Goal: Task Accomplishment & Management: Complete application form

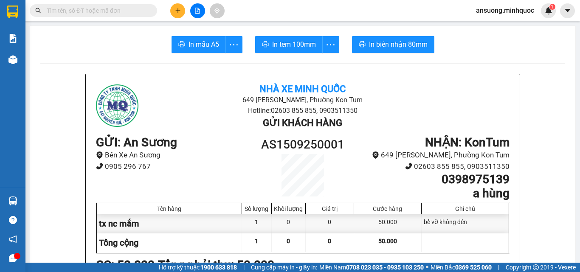
drag, startPoint x: 0, startPoint y: 0, endPoint x: 179, endPoint y: 7, distance: 179.5
click at [179, 7] on button at bounding box center [177, 10] width 15 height 15
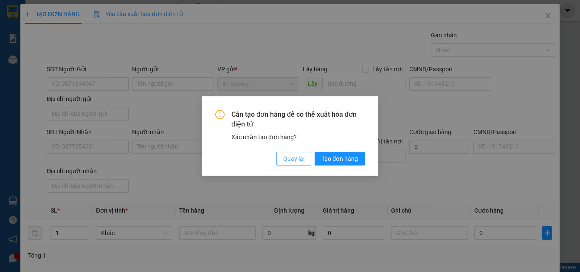
drag, startPoint x: 297, startPoint y: 159, endPoint x: 300, endPoint y: 167, distance: 8.6
click at [298, 163] on span "Quay lại" at bounding box center [293, 158] width 21 height 9
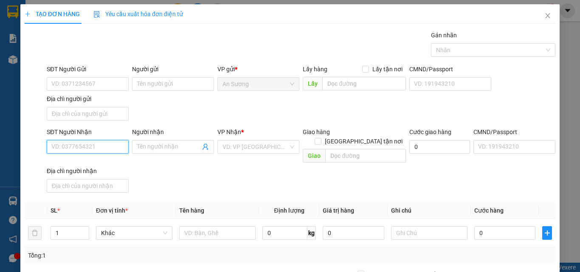
click at [97, 146] on input "SĐT Người Nhận" at bounding box center [88, 147] width 82 height 14
type input "0989370604"
click at [91, 164] on div "0989370604" at bounding box center [86, 163] width 71 height 9
checkbox input "true"
type input "52 lê hông phong"
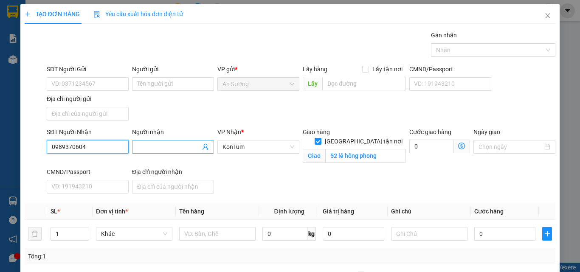
type input "0989370604"
click at [167, 150] on input "Người nhận" at bounding box center [168, 146] width 63 height 9
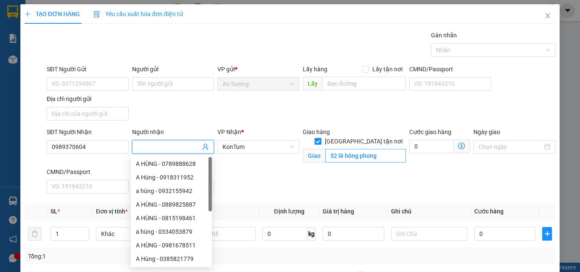
drag, startPoint x: 377, startPoint y: 136, endPoint x: 378, endPoint y: 142, distance: 5.3
click at [377, 137] on span "[GEOGRAPHIC_DATA] tận nơi" at bounding box center [364, 141] width 85 height 9
click at [321, 138] on input "[GEOGRAPHIC_DATA] tận nơi" at bounding box center [318, 141] width 6 height 6
checkbox input "false"
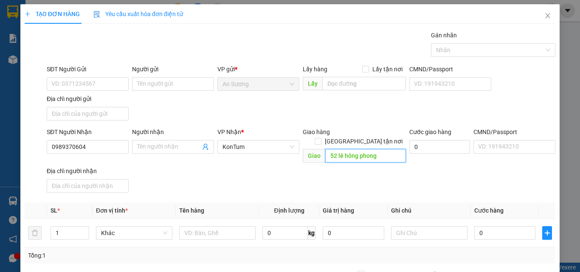
click at [378, 149] on input "52 lê hông phong" at bounding box center [366, 156] width 81 height 14
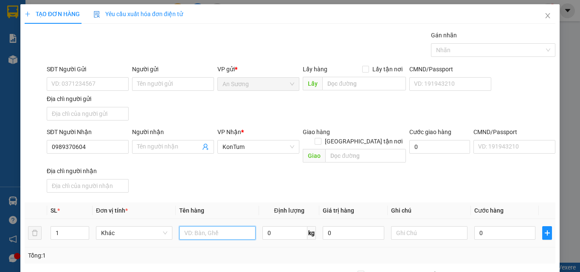
click at [201, 227] on input "text" at bounding box center [217, 234] width 76 height 14
type input "bì"
click at [482, 227] on input "0" at bounding box center [505, 234] width 61 height 14
type input "4"
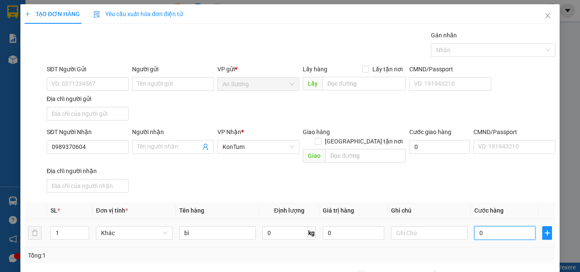
type input "4"
type input "40"
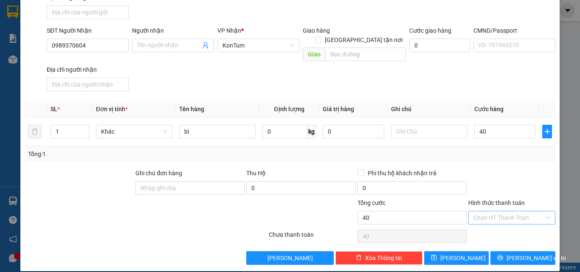
click at [508, 214] on div "Hình thức thanh toán Chọn HT Thanh Toán" at bounding box center [512, 213] width 87 height 30
type input "40.000"
click at [511, 213] on input "Hình thức thanh toán" at bounding box center [509, 218] width 71 height 13
click at [511, 224] on div "Tại văn phòng" at bounding box center [507, 225] width 76 height 9
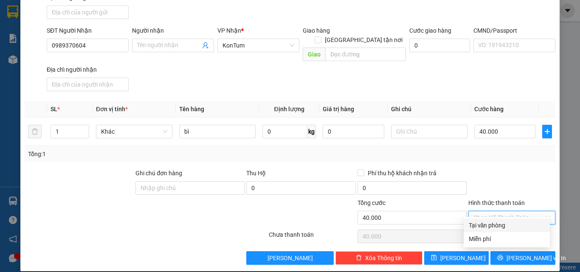
type input "0"
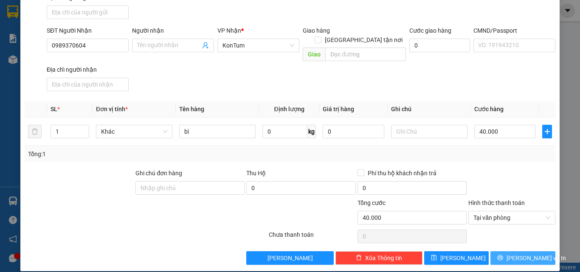
click at [517, 241] on div "Transit Pickup Surcharge Ids Transit Deliver Surcharge Ids Transit Deliver Surc…" at bounding box center [290, 97] width 531 height 336
click at [518, 252] on button "[PERSON_NAME] và In" at bounding box center [523, 259] width 65 height 14
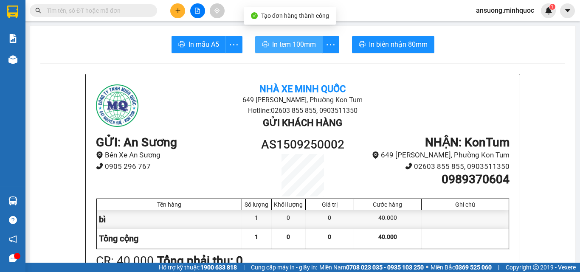
click at [256, 40] on button "In tem 100mm" at bounding box center [289, 44] width 68 height 17
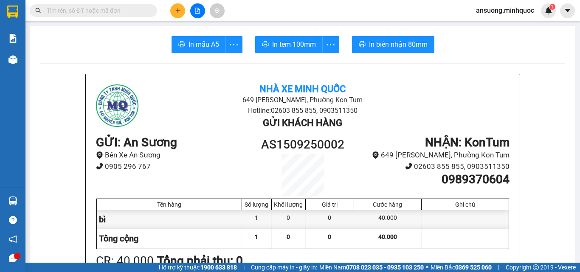
drag, startPoint x: 372, startPoint y: 168, endPoint x: 338, endPoint y: 195, distance: 43.0
drag, startPoint x: 338, startPoint y: 195, endPoint x: 177, endPoint y: 12, distance: 243.3
click at [177, 12] on icon "plus" at bounding box center [178, 11] width 6 height 6
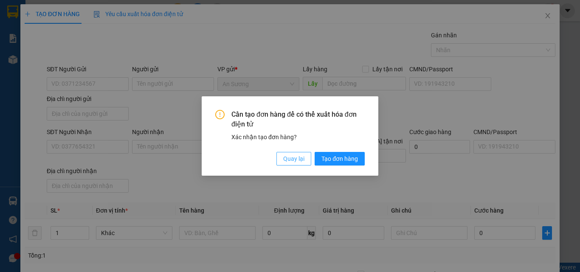
click at [291, 160] on span "Quay lại" at bounding box center [293, 158] width 21 height 9
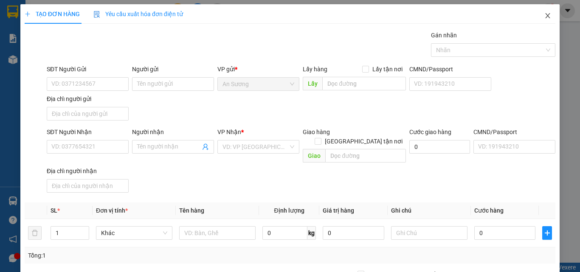
click at [545, 17] on icon "close" at bounding box center [548, 15] width 7 height 7
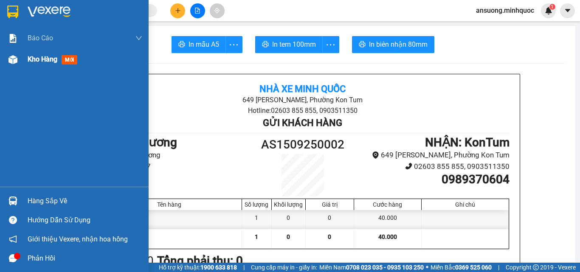
click at [14, 67] on div "Kho hàng mới" at bounding box center [74, 59] width 149 height 21
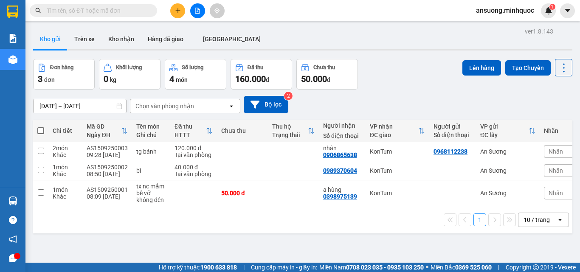
click at [161, 105] on div "Chọn văn phòng nhận" at bounding box center [165, 106] width 59 height 8
click at [102, 31] on button "Kho nhận" at bounding box center [122, 39] width 40 height 20
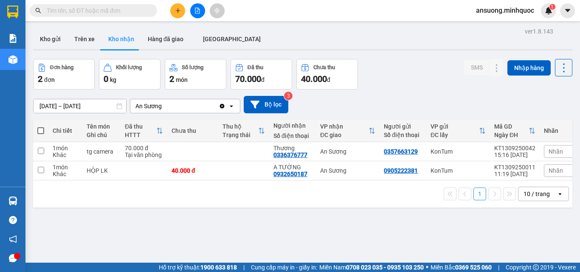
click at [179, 100] on div "An Sương" at bounding box center [174, 106] width 88 height 14
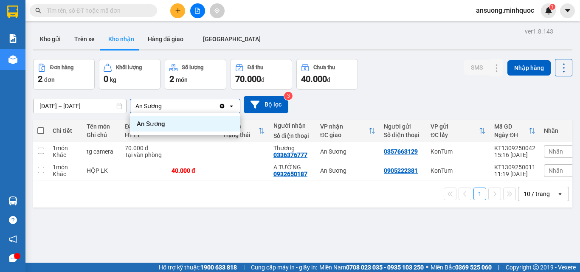
click at [179, 100] on div "An Sương" at bounding box center [174, 106] width 88 height 14
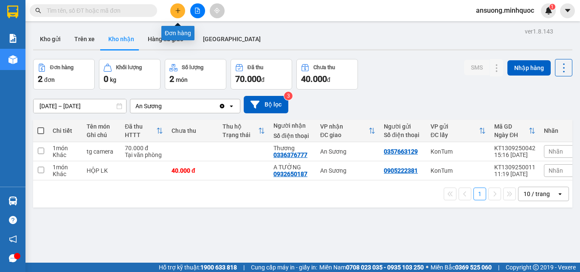
click at [181, 10] on icon "plus" at bounding box center [178, 11] width 6 height 6
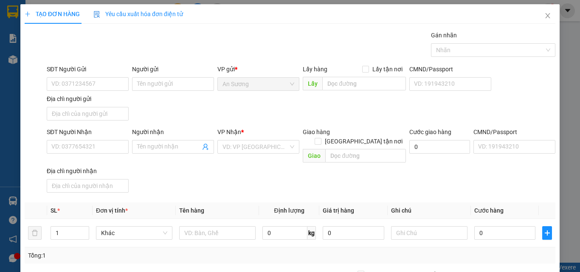
click at [106, 138] on div "SĐT Người Nhận" at bounding box center [88, 133] width 82 height 13
click at [106, 143] on input "SĐT Người Nhận" at bounding box center [88, 147] width 82 height 14
click at [86, 228] on span "up" at bounding box center [84, 230] width 5 height 5
type input "2"
click at [217, 227] on input "text" at bounding box center [217, 234] width 76 height 14
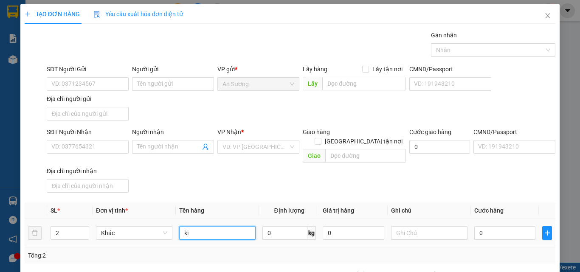
type input "k"
type input "kienj dài"
click at [99, 155] on div "SĐT Người Nhận VD: 0377654321" at bounding box center [88, 142] width 82 height 30
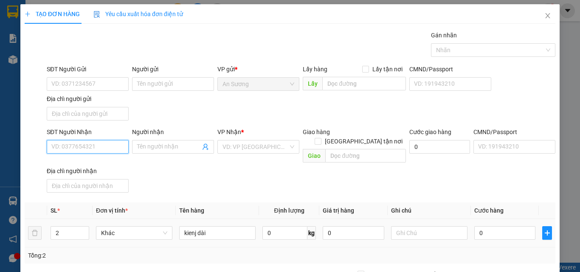
click at [99, 150] on input "SĐT Người Nhận" at bounding box center [88, 147] width 82 height 14
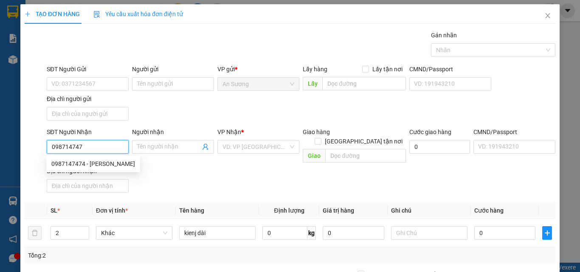
type input "0987147474"
click at [89, 160] on div "0987147474 - [PERSON_NAME]" at bounding box center [93, 163] width 84 height 9
type input "[PERSON_NAME]"
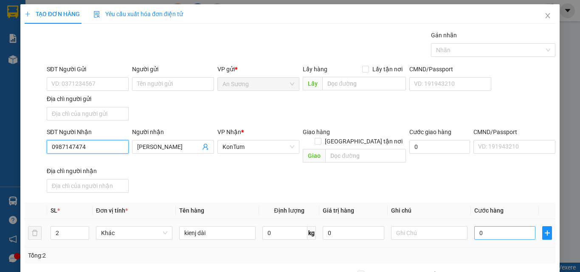
type input "0987147474"
click at [488, 227] on input "0" at bounding box center [505, 234] width 61 height 14
type input "2"
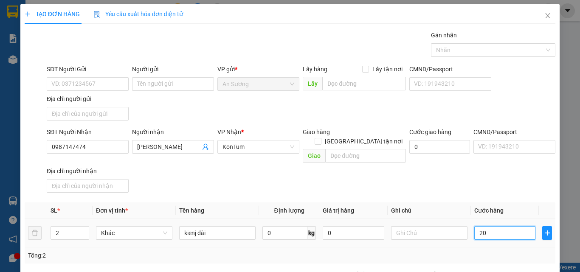
type input "200"
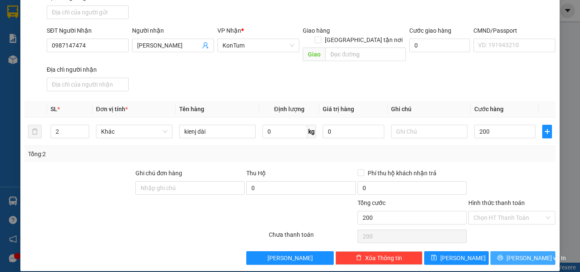
click at [509, 252] on button "[PERSON_NAME] và In" at bounding box center [523, 259] width 65 height 14
type input "200.000"
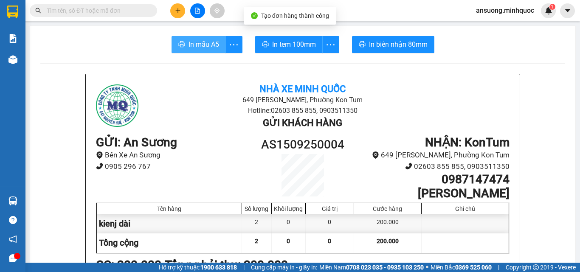
click at [205, 48] on span "In mẫu A5" at bounding box center [204, 44] width 31 height 11
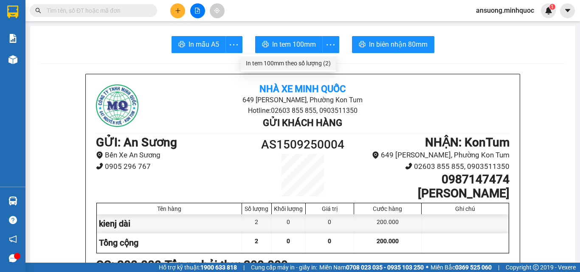
click at [322, 59] on div "In tem 100mm theo số lượng (2)" at bounding box center [288, 63] width 85 height 9
click at [325, 58] on li "In tem 100mm theo số lượng (2)" at bounding box center [288, 64] width 95 height 14
click at [320, 60] on div "In tem 100mm theo số lượng (2)" at bounding box center [288, 63] width 85 height 9
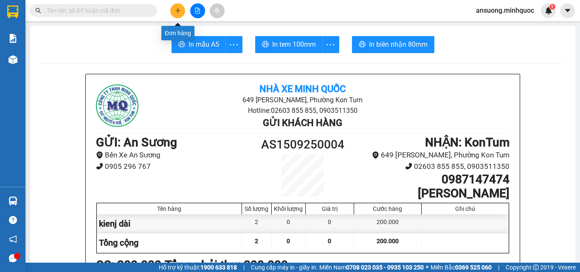
click at [174, 15] on button at bounding box center [177, 10] width 15 height 15
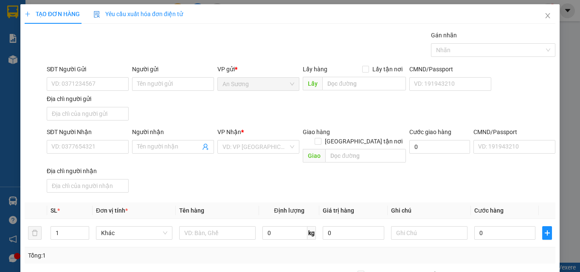
click at [93, 139] on div "SĐT Người Nhận" at bounding box center [88, 133] width 82 height 13
click at [95, 143] on input "SĐT Người Nhận" at bounding box center [88, 147] width 82 height 14
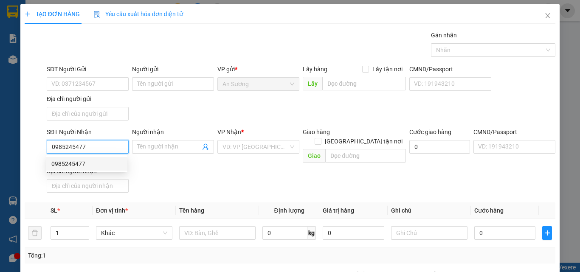
click at [106, 164] on div "0985245477" at bounding box center [86, 163] width 71 height 9
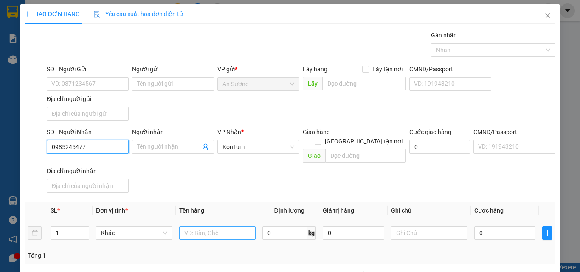
type input "0985245477"
click at [213, 227] on input "text" at bounding box center [217, 234] width 76 height 14
type input "xô sơn"
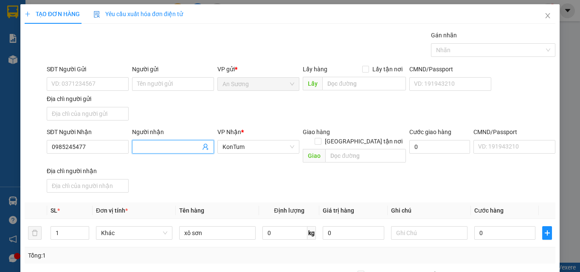
click at [181, 152] on span at bounding box center [173, 147] width 82 height 14
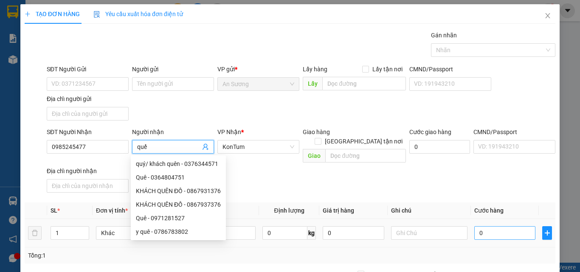
type input "quế"
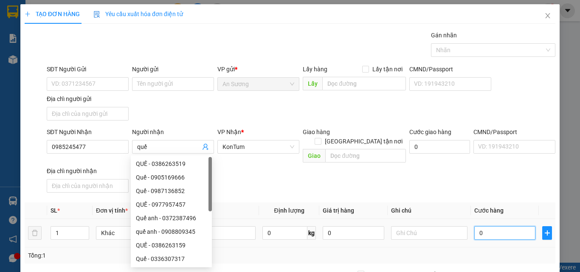
click at [504, 228] on input "0" at bounding box center [505, 234] width 61 height 14
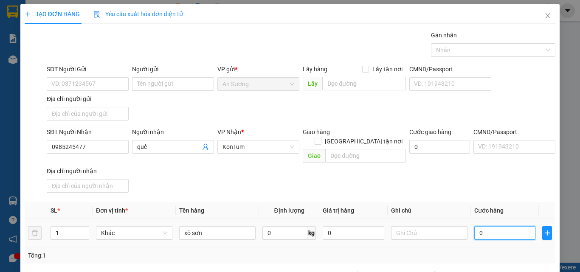
type input "4"
type input "40"
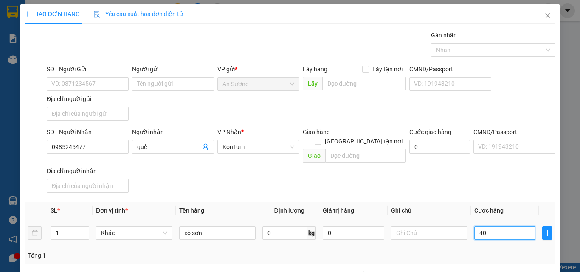
type input "40"
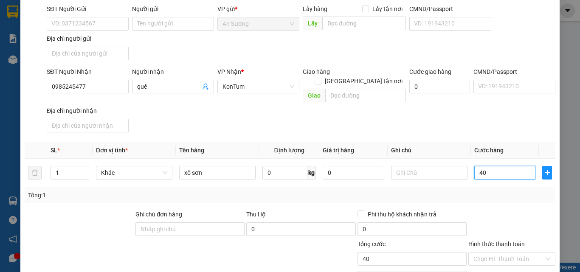
scroll to position [102, 0]
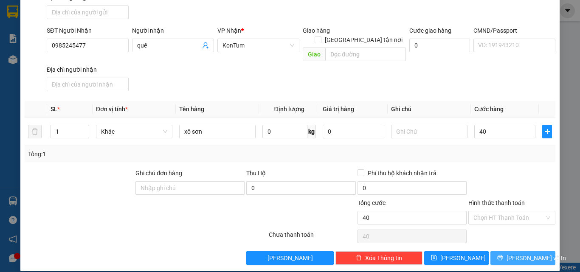
click at [504, 255] on icon "printer" at bounding box center [501, 258] width 6 height 6
type input "40.000"
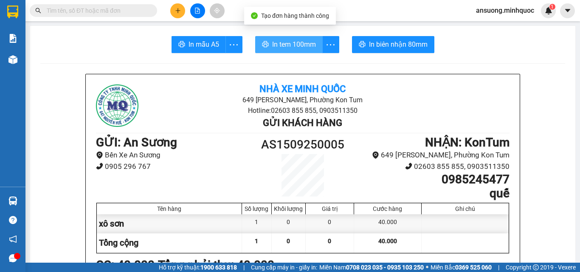
click at [286, 36] on button "In tem 100mm" at bounding box center [289, 44] width 68 height 17
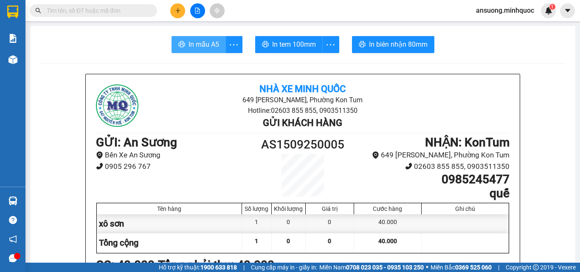
click at [189, 48] on span "In mẫu A5" at bounding box center [204, 44] width 31 height 11
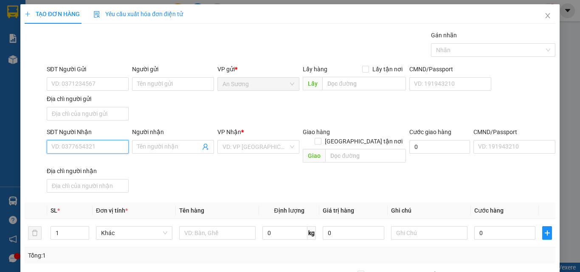
click at [102, 149] on input "SĐT Người Nhận" at bounding box center [88, 147] width 82 height 14
type input "0906865638"
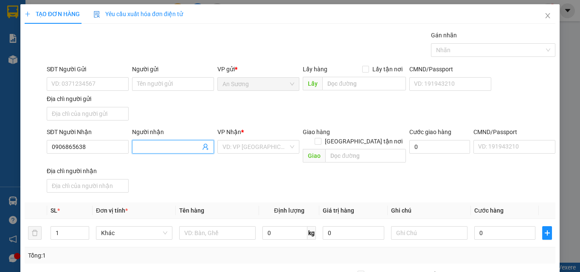
click at [183, 143] on input "Người nhận" at bounding box center [168, 146] width 63 height 9
type input "nhân"
click at [266, 143] on input "search" at bounding box center [256, 147] width 66 height 13
type input "k"
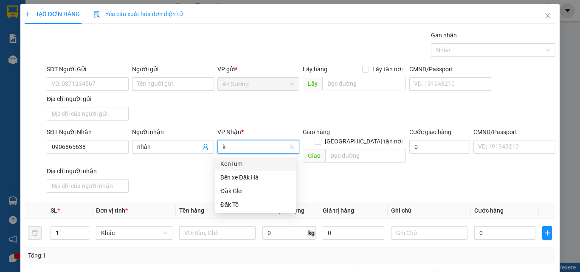
click at [258, 159] on div "KonTum" at bounding box center [255, 164] width 81 height 14
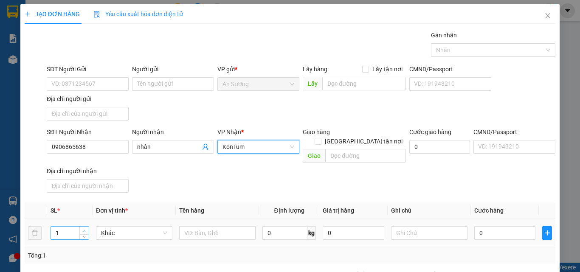
click at [85, 230] on icon "up" at bounding box center [84, 231] width 3 height 3
type input "2"
click at [235, 227] on input "text" at bounding box center [217, 234] width 76 height 14
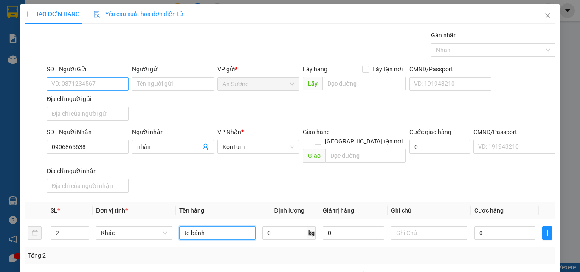
type input "tg bánh"
click at [110, 90] on input "SĐT Người Gửi" at bounding box center [88, 84] width 82 height 14
click at [110, 84] on input "SĐT Người Gửi" at bounding box center [88, 84] width 82 height 14
click at [71, 88] on input "096811112238" at bounding box center [88, 84] width 82 height 14
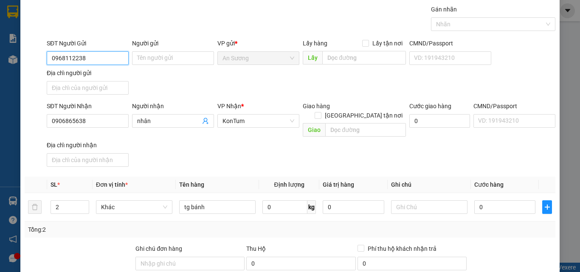
scroll to position [102, 0]
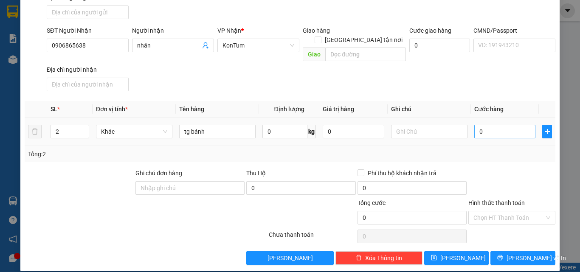
type input "0968112238"
click at [503, 127] on input "0" at bounding box center [505, 132] width 61 height 14
type input "1"
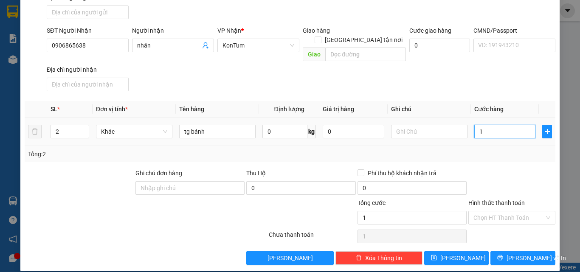
type input "12"
type input "120"
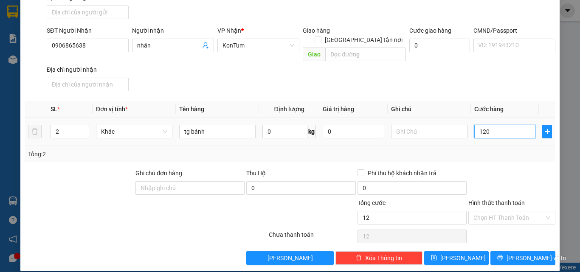
type input "120"
click at [506, 212] on input "Hình thức thanh toán" at bounding box center [509, 218] width 71 height 13
type input "120.000"
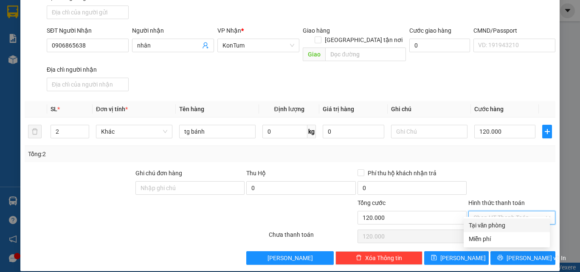
click at [505, 222] on div "Tại văn phòng" at bounding box center [507, 225] width 76 height 9
type input "0"
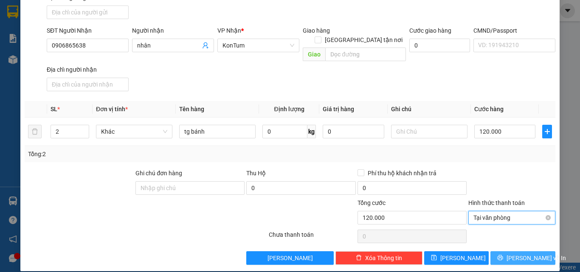
drag, startPoint x: 515, startPoint y: 246, endPoint x: 482, endPoint y: 208, distance: 49.7
click at [515, 254] on span "[PERSON_NAME] và In" at bounding box center [536, 258] width 59 height 9
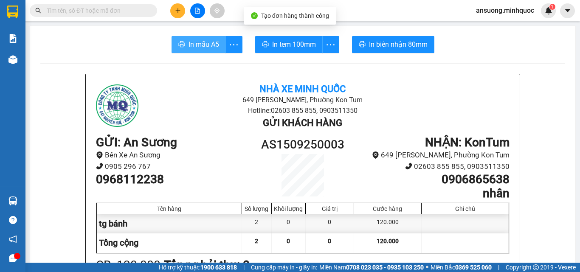
click at [200, 45] on span "In mẫu A5" at bounding box center [204, 44] width 31 height 11
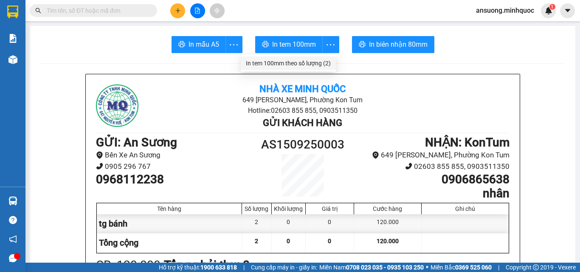
click at [322, 59] on div "In tem 100mm theo số lượng (2)" at bounding box center [288, 63] width 85 height 9
click at [141, 12] on input "text" at bounding box center [97, 10] width 100 height 9
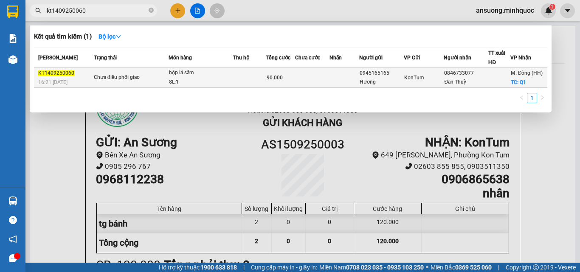
type input "kt1409250060"
click at [289, 85] on td "90.000" at bounding box center [280, 78] width 29 height 20
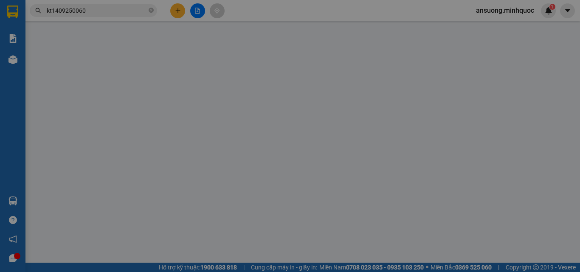
type input "0945165165"
type input "Hương"
type input "0846733077"
type input "Đan Thuỳ"
checkbox input "true"
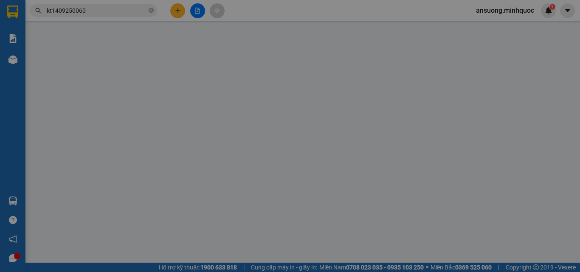
type input "Q1"
type input "90.000"
type input "0"
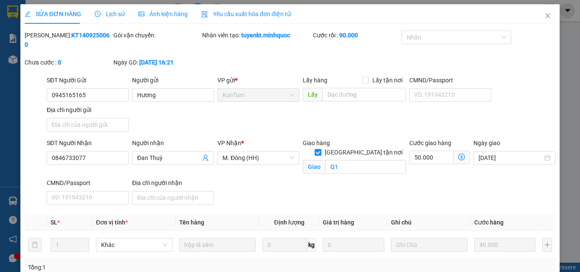
click at [120, 21] on div "Lịch sử" at bounding box center [110, 14] width 30 height 20
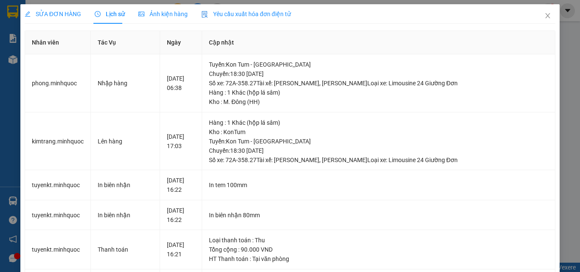
click at [119, 19] on div "Lịch sử" at bounding box center [110, 14] width 30 height 20
click at [37, 20] on div "SỬA ĐƠN HÀNG" at bounding box center [53, 14] width 57 height 20
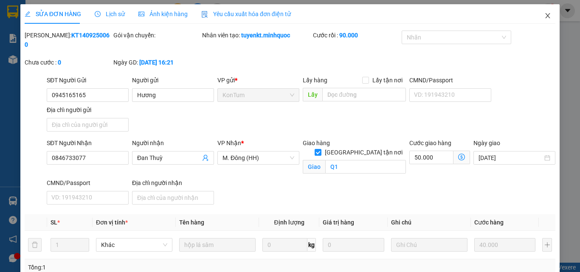
click at [545, 16] on icon "close" at bounding box center [548, 15] width 7 height 7
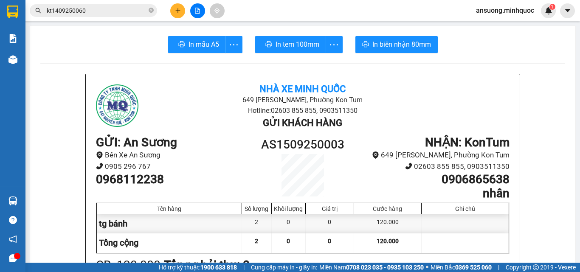
click at [174, 13] on button at bounding box center [177, 10] width 15 height 15
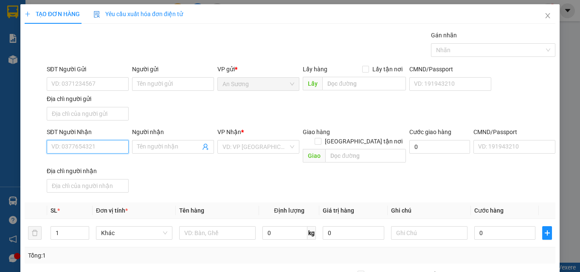
click at [69, 148] on input "SĐT Người Nhận" at bounding box center [88, 147] width 82 height 14
click at [78, 146] on input "0377673982" at bounding box center [88, 147] width 82 height 14
click at [109, 164] on div "0377673982" at bounding box center [86, 163] width 71 height 9
type input "0377673982"
click at [148, 139] on div "Người nhận" at bounding box center [173, 133] width 82 height 13
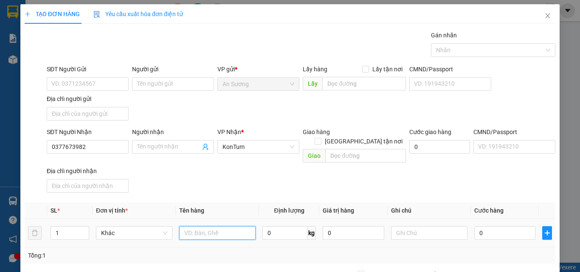
click at [228, 230] on input "text" at bounding box center [217, 234] width 76 height 14
type input "hs"
click at [481, 227] on input "0" at bounding box center [505, 234] width 61 height 14
type input "3"
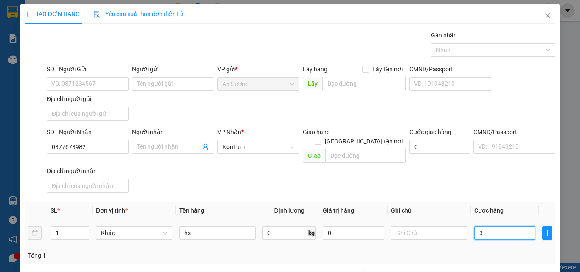
type input "3"
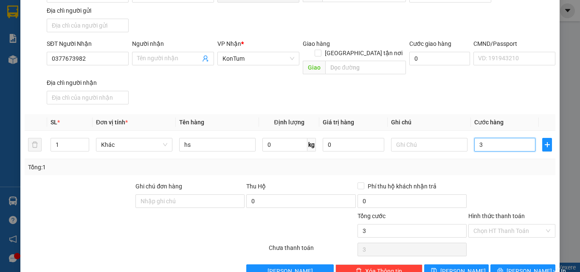
scroll to position [102, 0]
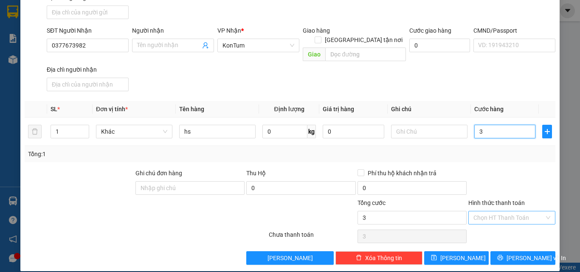
type input "30"
click at [493, 212] on input "Hình thức thanh toán" at bounding box center [509, 218] width 71 height 13
type input "30.000"
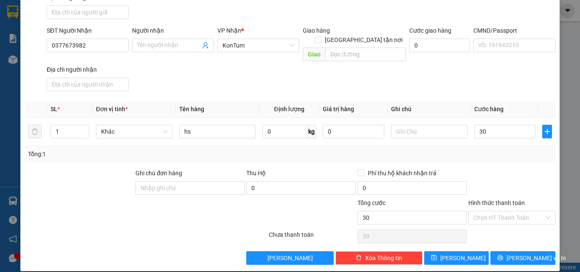
type input "30.000"
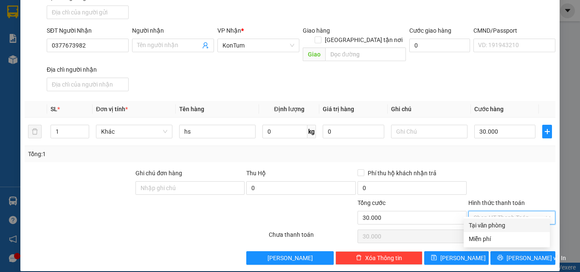
click at [495, 223] on div "Tại văn phòng" at bounding box center [507, 225] width 76 height 9
type input "0"
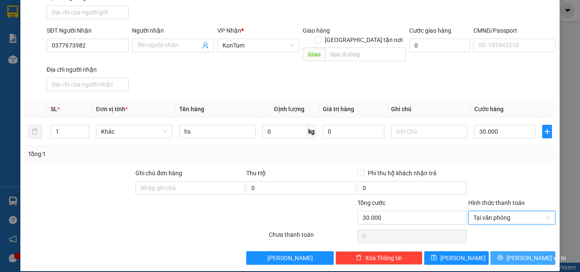
click at [513, 254] on span "[PERSON_NAME] và In" at bounding box center [536, 258] width 59 height 9
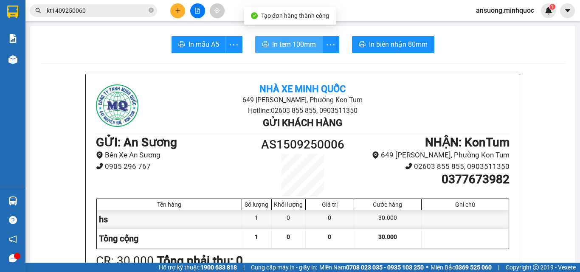
click at [292, 49] on span "In tem 100mm" at bounding box center [294, 44] width 44 height 11
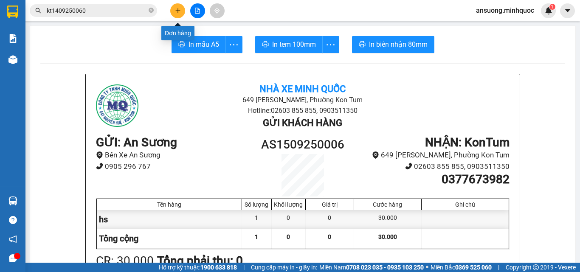
click at [176, 12] on icon "plus" at bounding box center [178, 11] width 6 height 6
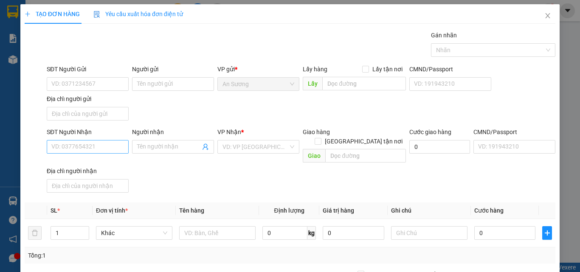
drag, startPoint x: 83, startPoint y: 155, endPoint x: 83, endPoint y: 145, distance: 10.2
click at [83, 151] on div "SĐT Người Nhận VD: 0377654321" at bounding box center [88, 142] width 82 height 30
click at [83, 141] on input "SĐT Người Nhận" at bounding box center [88, 147] width 82 height 14
click at [96, 147] on input "0935975396" at bounding box center [88, 147] width 82 height 14
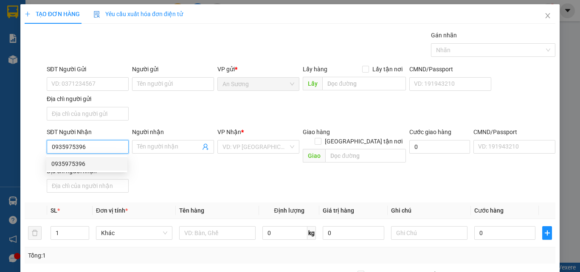
click at [100, 149] on input "0935975396" at bounding box center [88, 147] width 82 height 14
drag, startPoint x: 95, startPoint y: 161, endPoint x: 191, endPoint y: 181, distance: 98.2
click at [95, 161] on div "0935975396" at bounding box center [86, 163] width 71 height 9
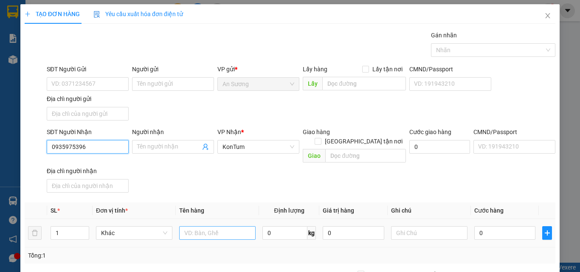
type input "0935975396"
click at [243, 227] on input "text" at bounding box center [217, 234] width 76 height 14
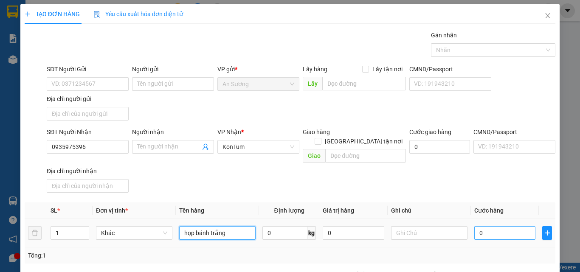
type input "họp bánh trắng"
click at [516, 229] on input "0" at bounding box center [505, 234] width 61 height 14
type input "3"
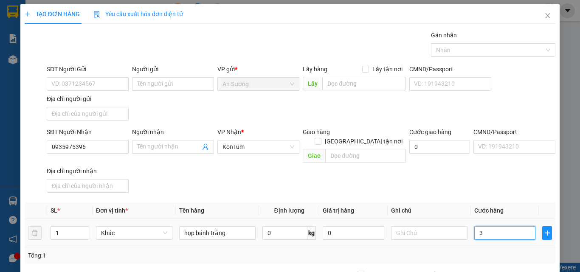
type input "30"
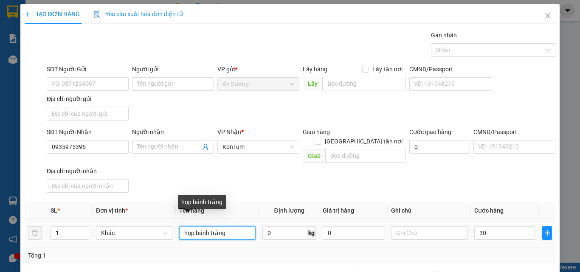
drag, startPoint x: 215, startPoint y: 225, endPoint x: 224, endPoint y: 224, distance: 9.0
click at [215, 227] on input "họp bánh trắng" at bounding box center [217, 234] width 76 height 14
type input "30.000"
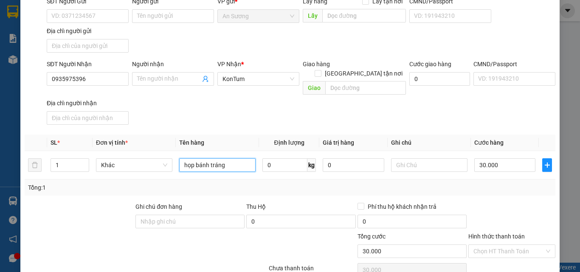
scroll to position [102, 0]
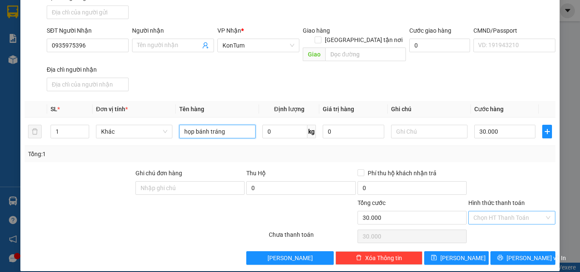
type input "họp bánh tráng"
click at [514, 212] on input "Hình thức thanh toán" at bounding box center [509, 218] width 71 height 13
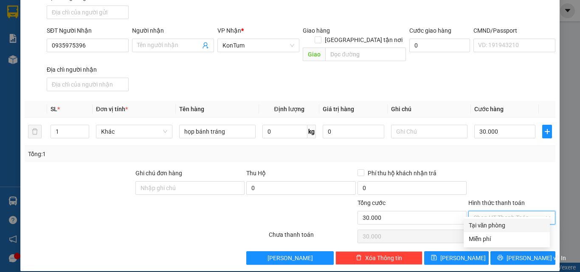
click at [518, 219] on div "Tại văn phòng" at bounding box center [507, 226] width 86 height 14
type input "0"
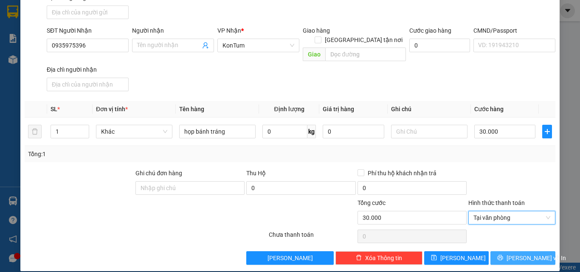
click at [524, 254] on span "[PERSON_NAME] và In" at bounding box center [536, 258] width 59 height 9
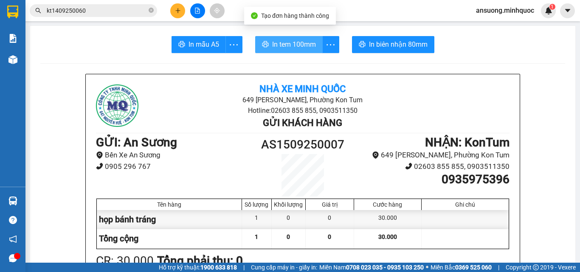
click at [291, 49] on span "In tem 100mm" at bounding box center [294, 44] width 44 height 11
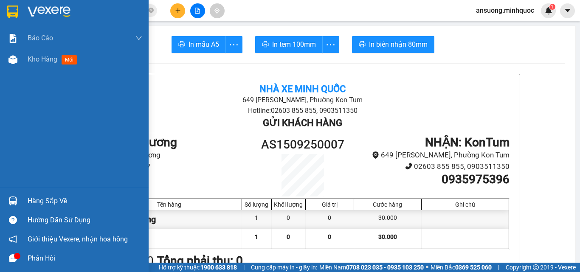
drag, startPoint x: 12, startPoint y: 64, endPoint x: 60, endPoint y: 181, distance: 126.7
click at [12, 64] on img at bounding box center [12, 59] width 9 height 9
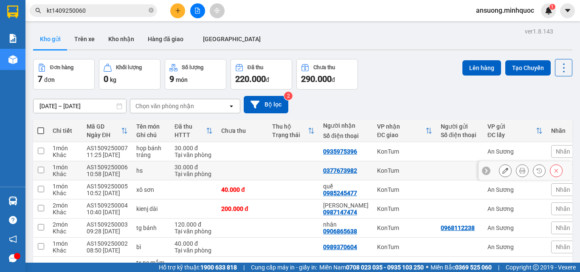
click at [70, 172] on div "Khác" at bounding box center [65, 174] width 25 height 7
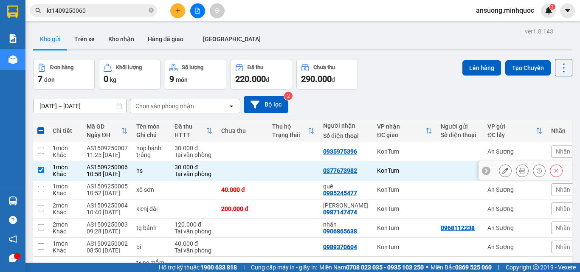
click at [70, 172] on div "Khác" at bounding box center [65, 174] width 25 height 7
checkbox input "true"
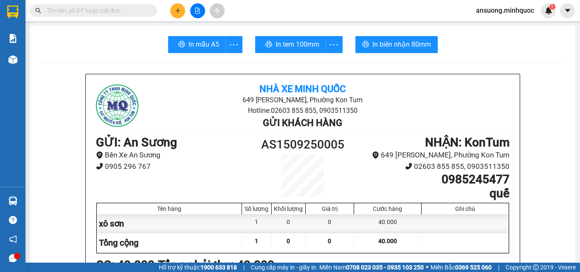
click at [173, 12] on button at bounding box center [177, 10] width 15 height 15
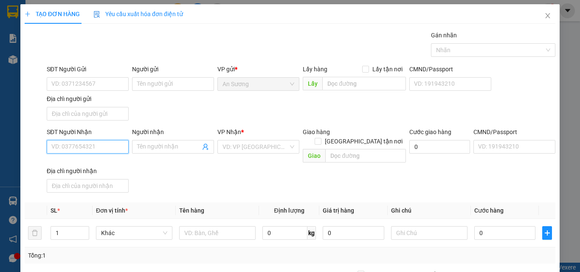
click at [87, 143] on input "SĐT Người Nhận" at bounding box center [88, 147] width 82 height 14
type input "0969030615"
click at [87, 143] on input "0969030615" at bounding box center [88, 147] width 82 height 14
click at [104, 150] on input "0969030615" at bounding box center [88, 147] width 82 height 14
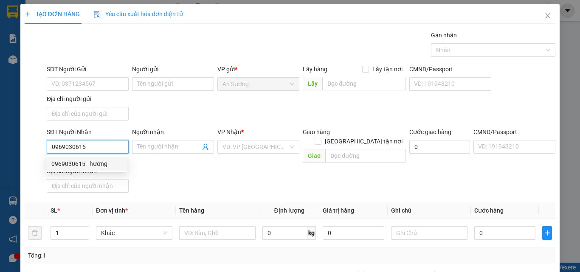
click at [105, 166] on div "0969030615 - hương" at bounding box center [86, 163] width 71 height 9
type input "hương"
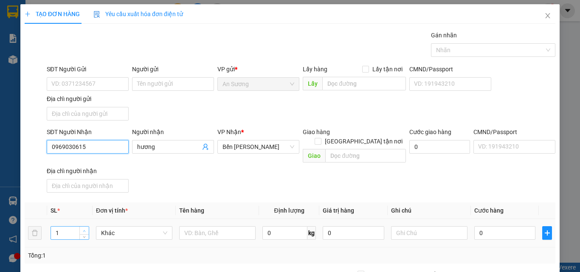
type input "0969030615"
click at [85, 227] on span "Increase Value" at bounding box center [83, 231] width 9 height 8
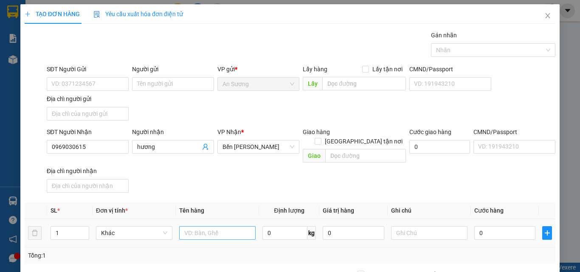
drag, startPoint x: 85, startPoint y: 218, endPoint x: 206, endPoint y: 228, distance: 122.0
click at [85, 227] on span "Increase Value" at bounding box center [83, 230] width 9 height 6
click at [87, 232] on span "Decrease Value" at bounding box center [83, 236] width 9 height 8
type input "3"
click at [227, 227] on input "text" at bounding box center [217, 234] width 76 height 14
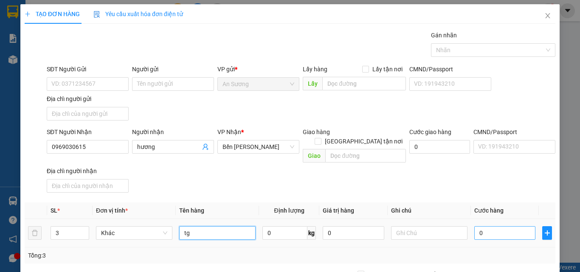
type input "tg"
click at [489, 227] on input "0" at bounding box center [505, 234] width 61 height 14
type input "1"
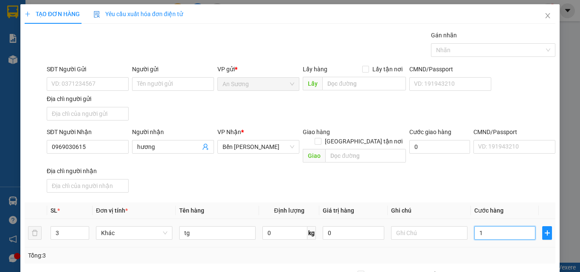
type input "18"
type input "180"
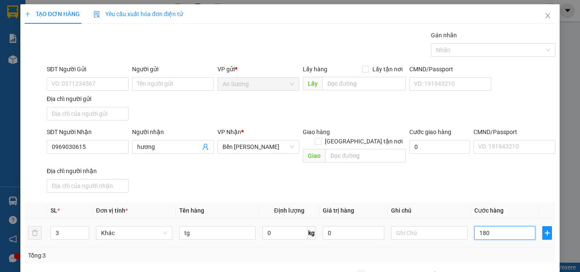
type input "180"
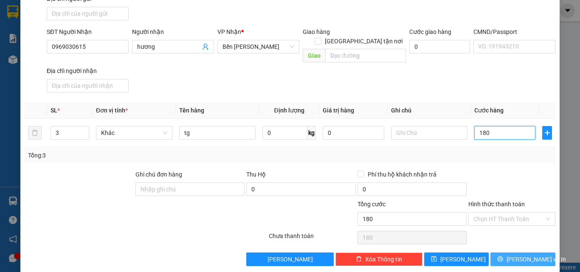
scroll to position [102, 0]
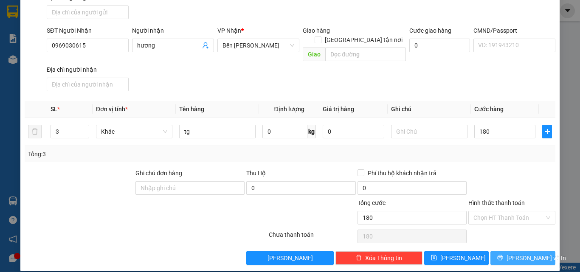
click at [501, 255] on icon "printer" at bounding box center [501, 258] width 6 height 6
type input "180.000"
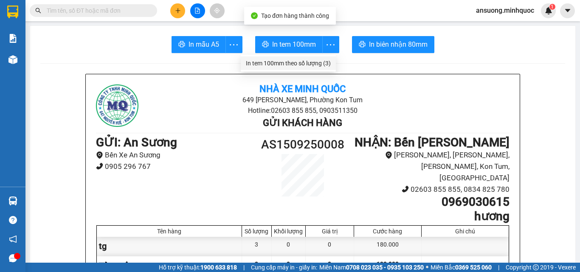
click at [321, 62] on div "In tem 100mm theo số lượng (3)" at bounding box center [288, 63] width 85 height 9
